Goal: Task Accomplishment & Management: Complete application form

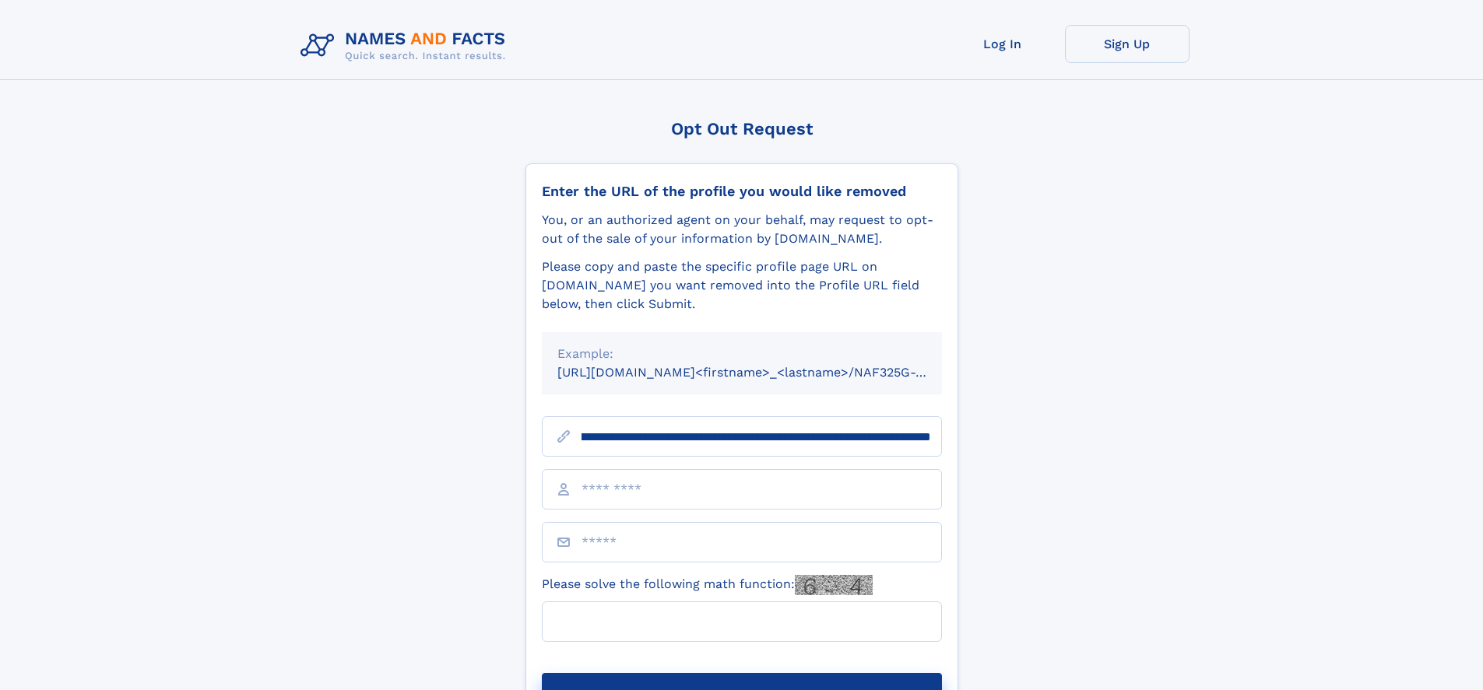
scroll to position [0, 169]
type input "**********"
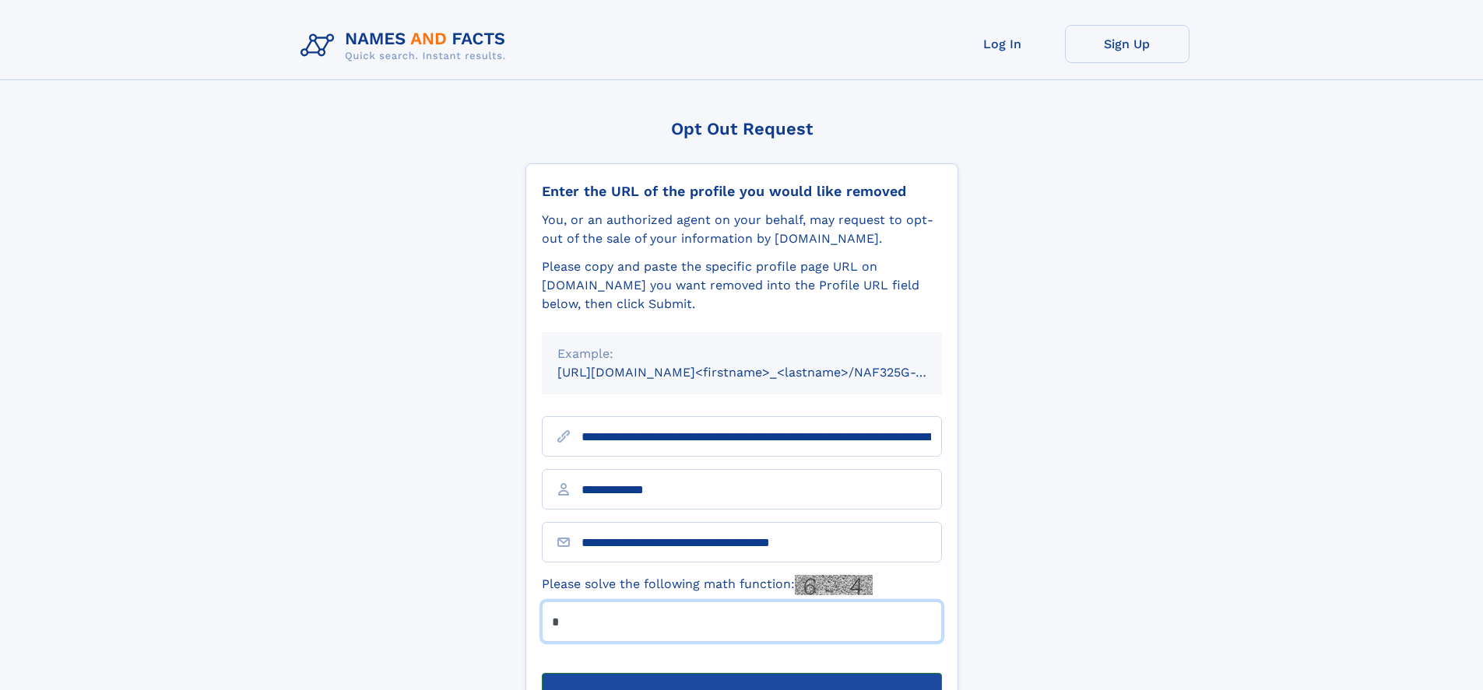
type input "*"
click at [741, 673] on button "Submit Opt Out Request" at bounding box center [742, 698] width 400 height 50
